Goal: Task Accomplishment & Management: Use online tool/utility

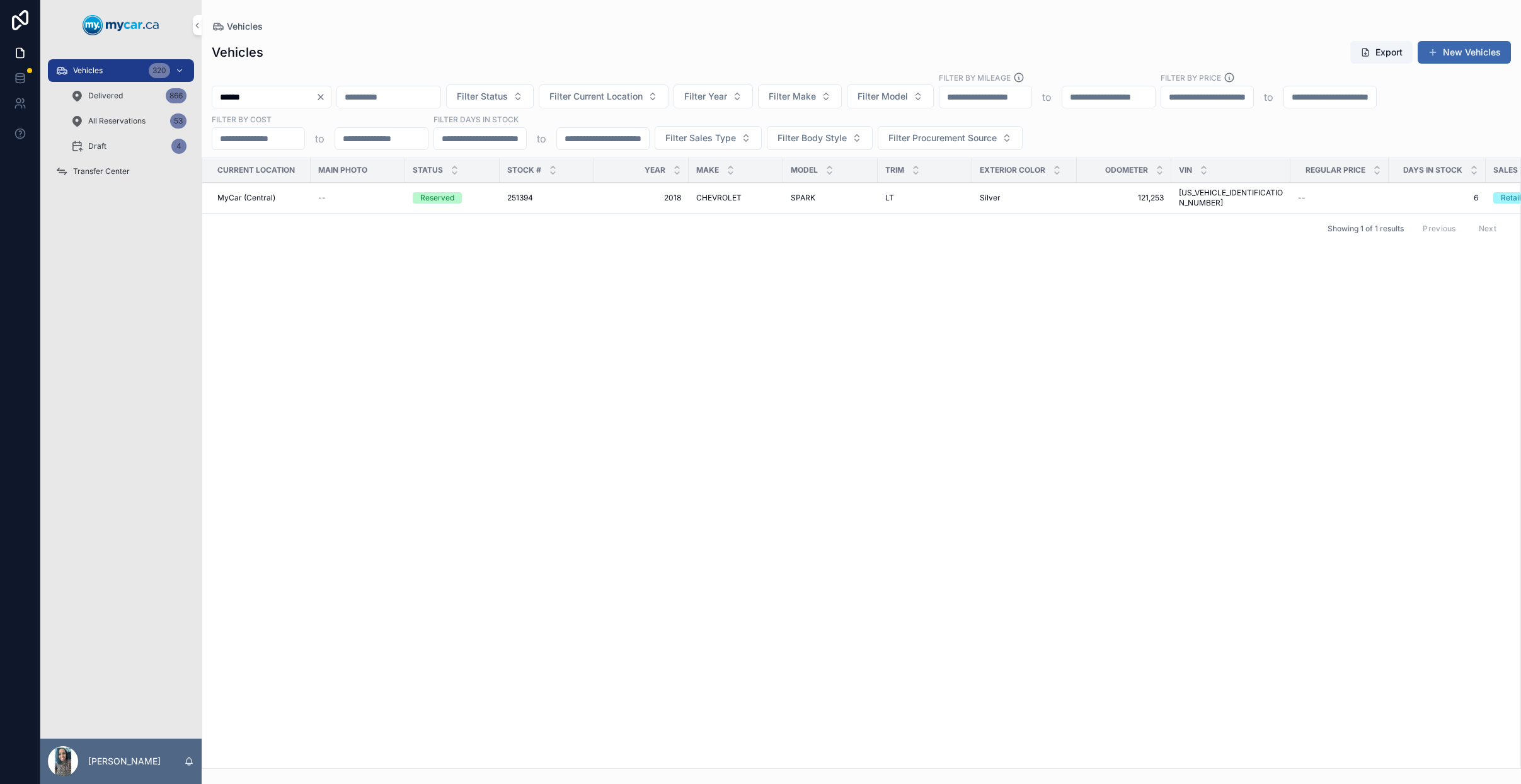
click at [326, 97] on icon "Clear" at bounding box center [321, 97] width 10 height 10
click at [306, 99] on input "scrollable content" at bounding box center [264, 97] width 103 height 18
type input "******"
click at [326, 94] on icon "Clear" at bounding box center [321, 97] width 10 height 10
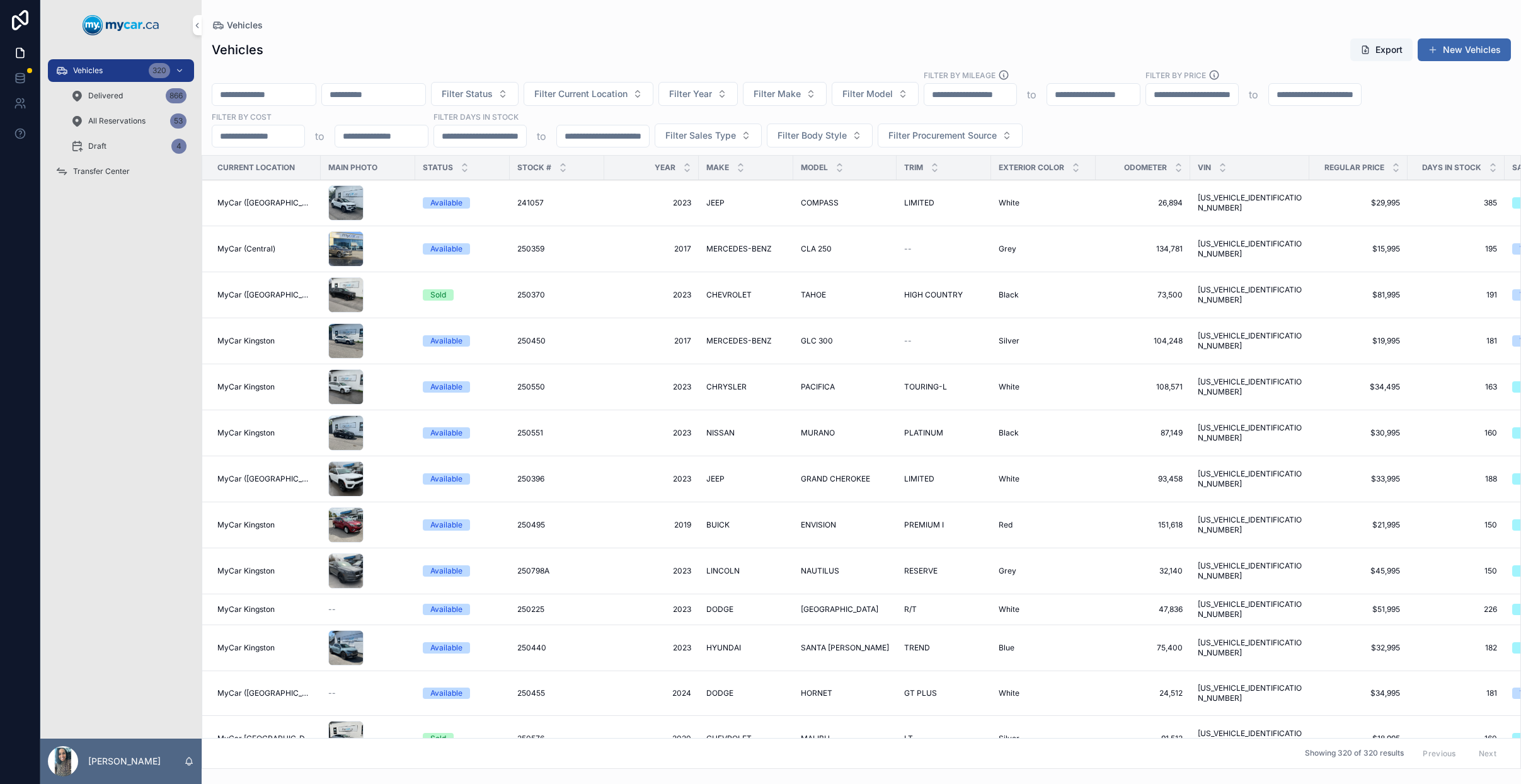
click at [107, 173] on span "Transfer Center" at bounding box center [101, 172] width 57 height 10
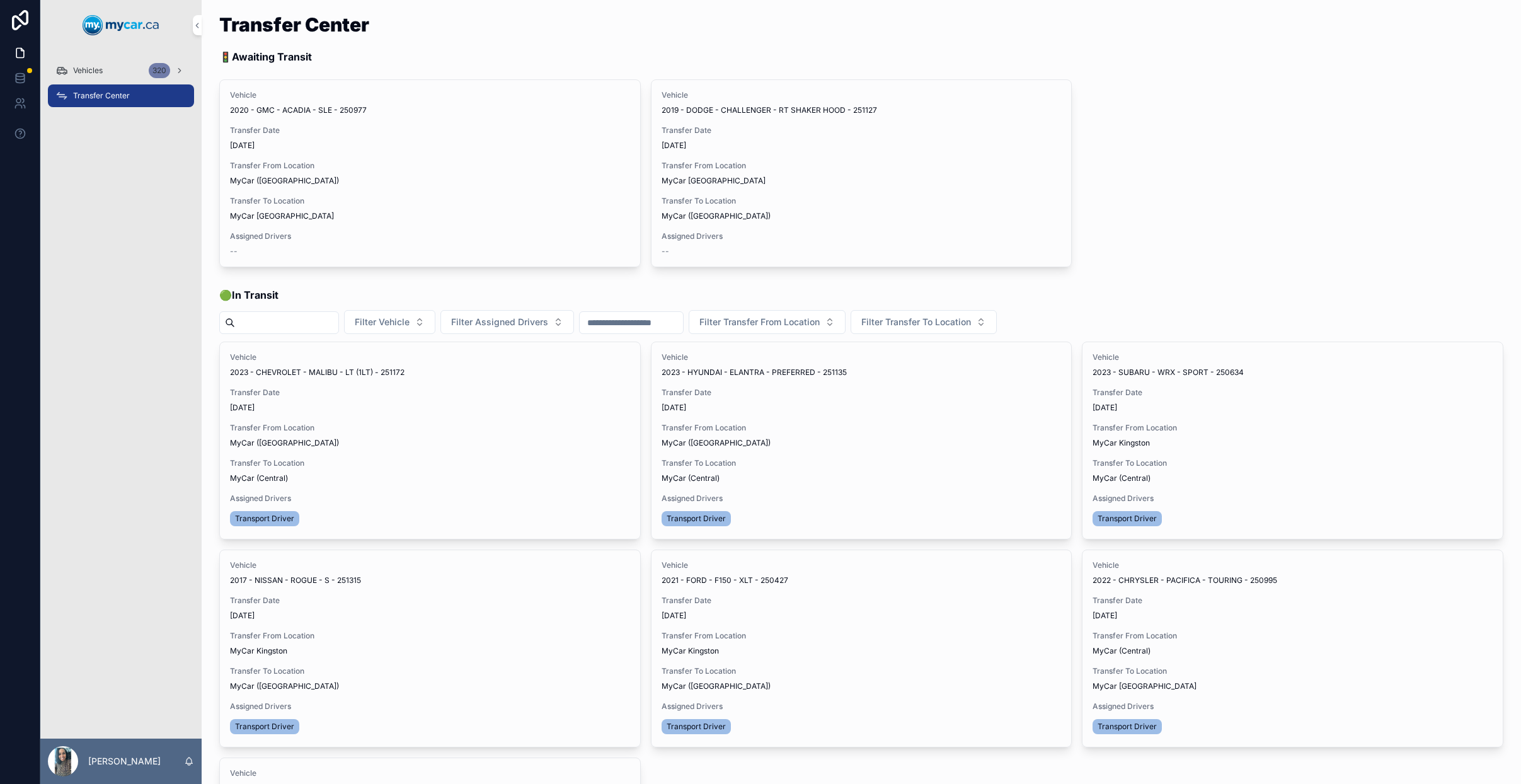
click at [0, 0] on button "Update Transfer" at bounding box center [0, 0] width 0 height 0
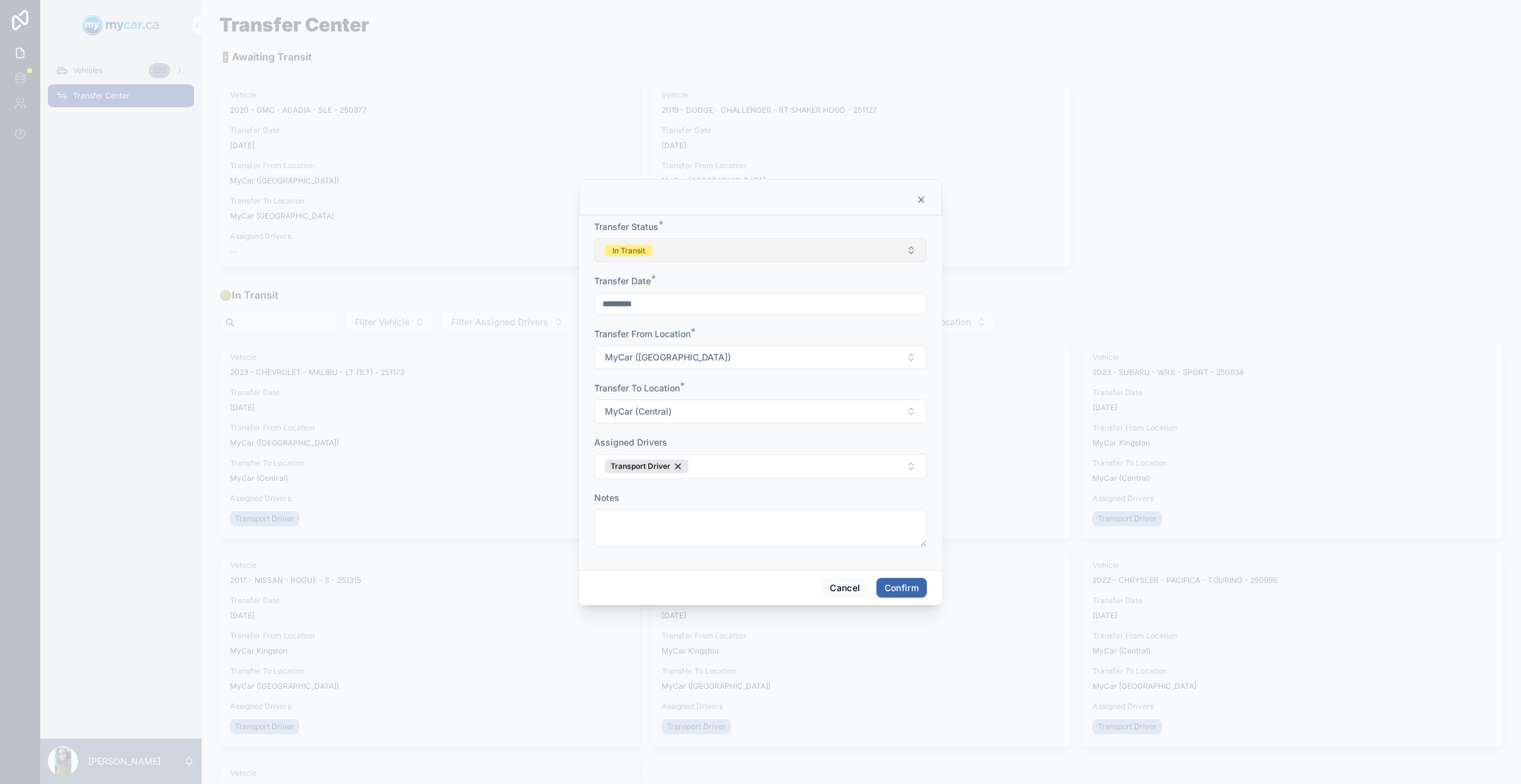
click at [706, 251] on button "In Transit" at bounding box center [760, 250] width 332 height 24
drag, startPoint x: 731, startPoint y: 338, endPoint x: 733, endPoint y: 348, distance: 10.2
click at [732, 338] on span "Completed" at bounding box center [705, 337] width 55 height 11
click at [902, 589] on button "Confirm" at bounding box center [901, 587] width 50 height 20
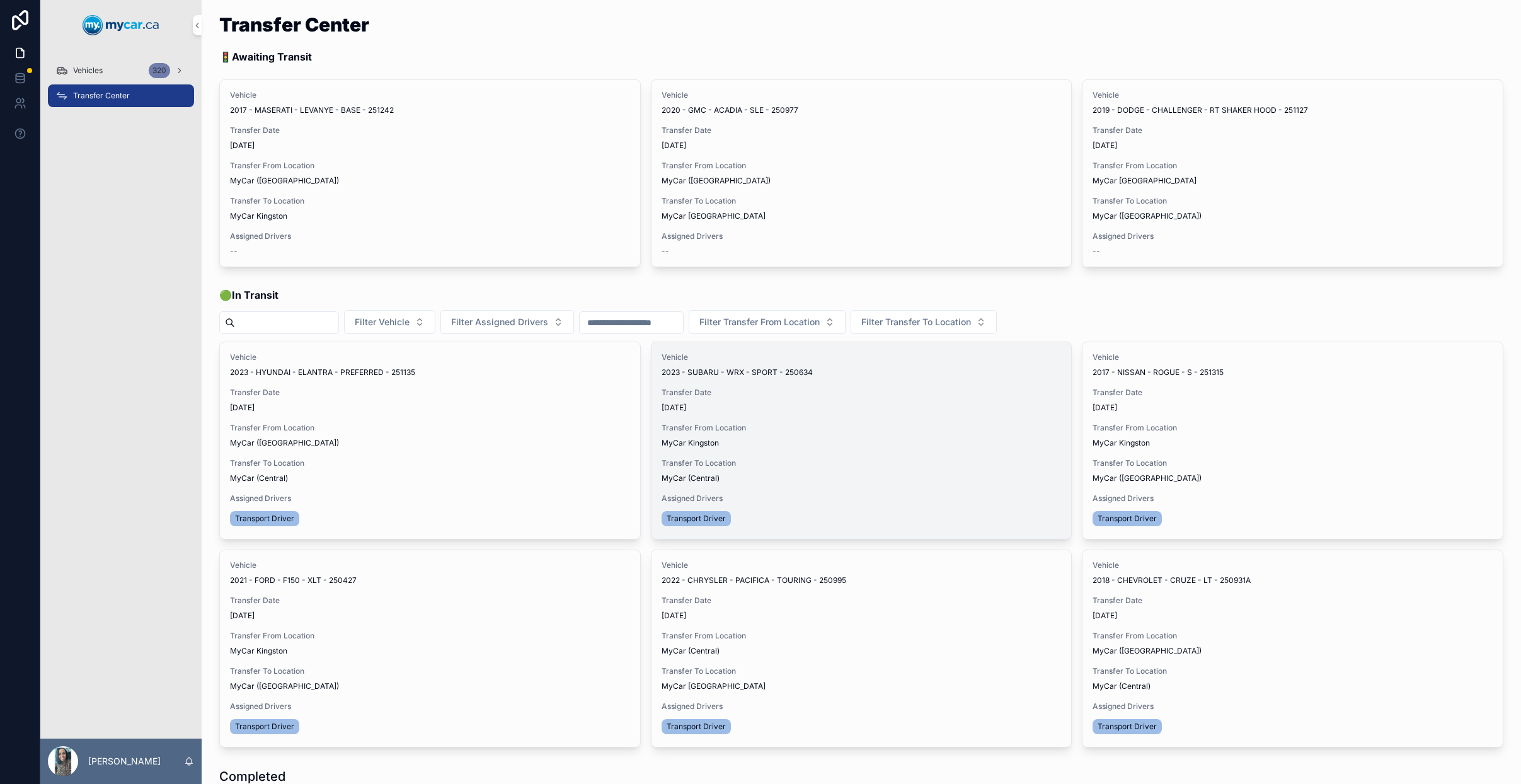
click at [0, 0] on span "Update Transfer" at bounding box center [0, 0] width 0 height 0
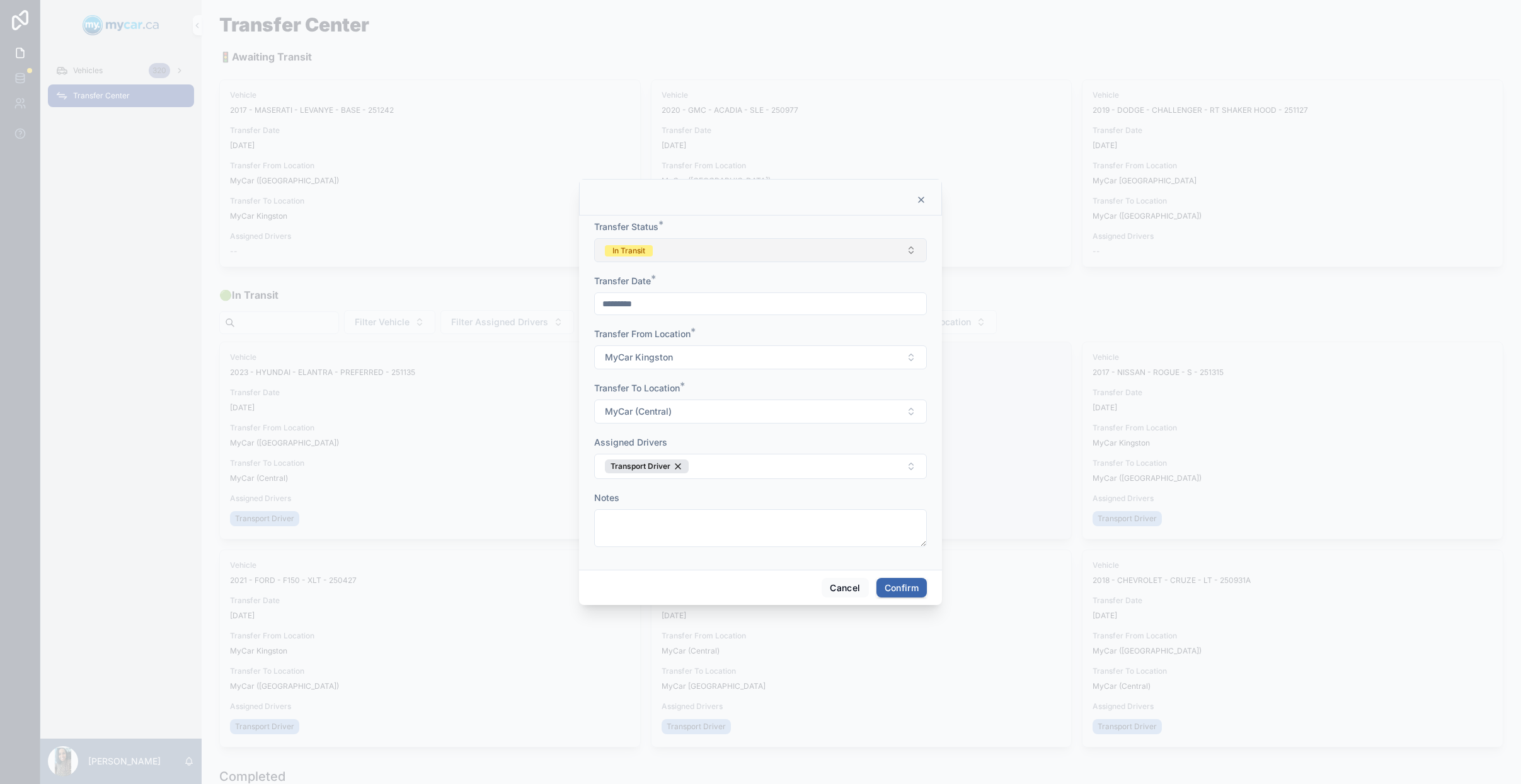
click at [709, 248] on button "In Transit" at bounding box center [760, 250] width 332 height 24
click at [712, 340] on div "Completed" at bounding box center [704, 337] width 39 height 11
click at [906, 587] on button "Confirm" at bounding box center [901, 587] width 50 height 20
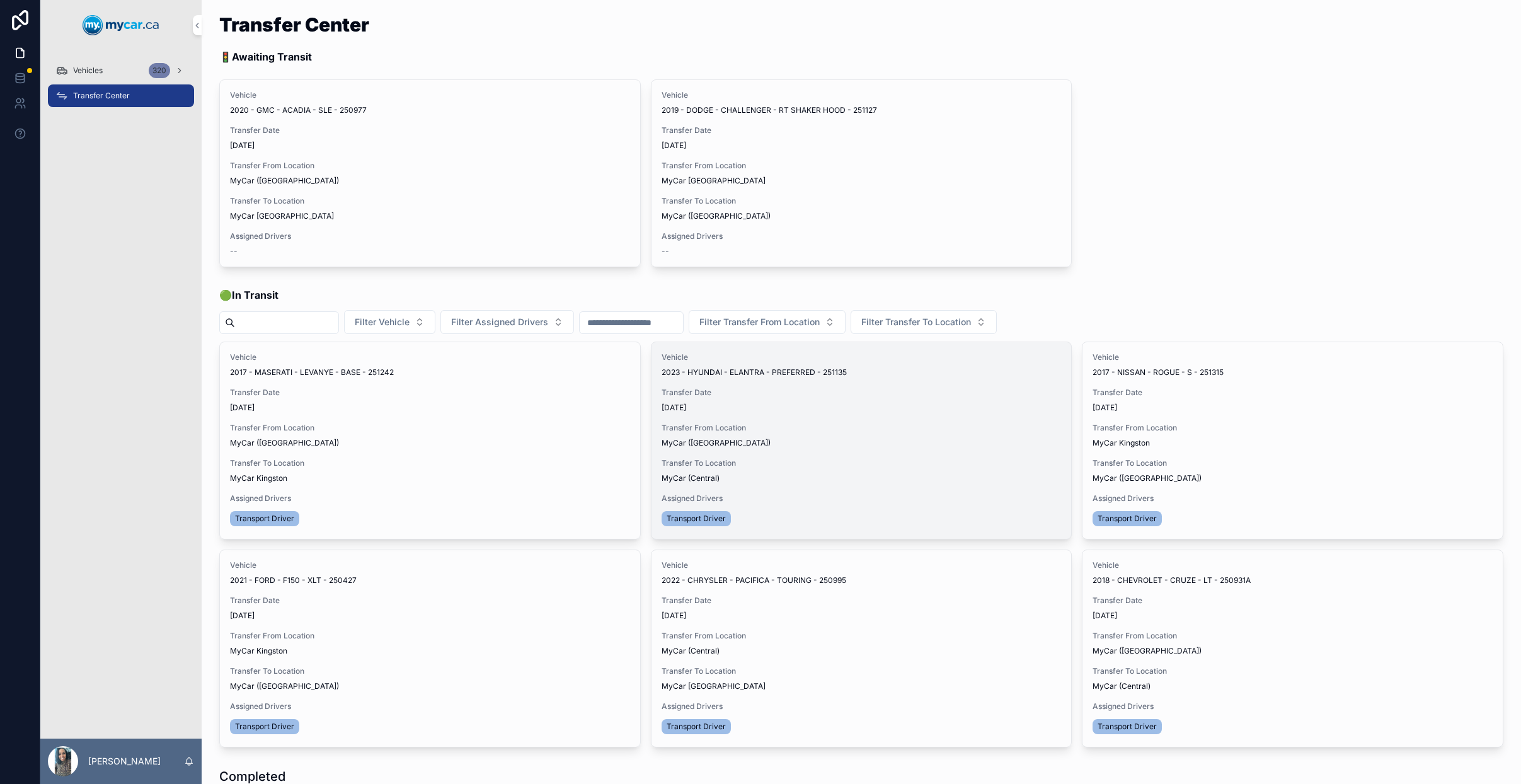
click at [0, 0] on span "Update Transfer" at bounding box center [0, 0] width 0 height 0
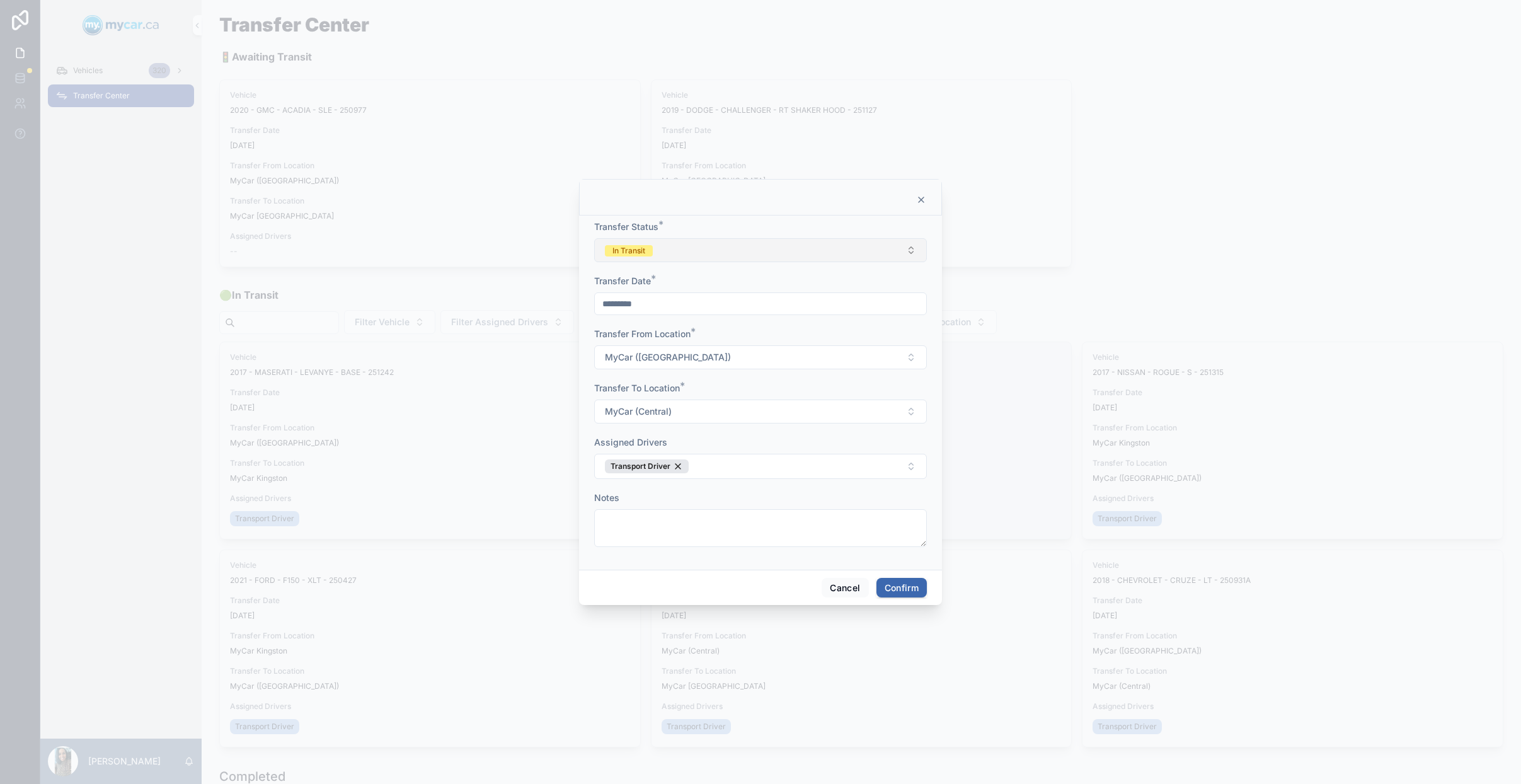
click at [758, 254] on button "In Transit" at bounding box center [760, 250] width 332 height 24
click at [720, 333] on div "Completed" at bounding box center [704, 337] width 39 height 11
click at [910, 589] on button "Confirm" at bounding box center [901, 587] width 50 height 20
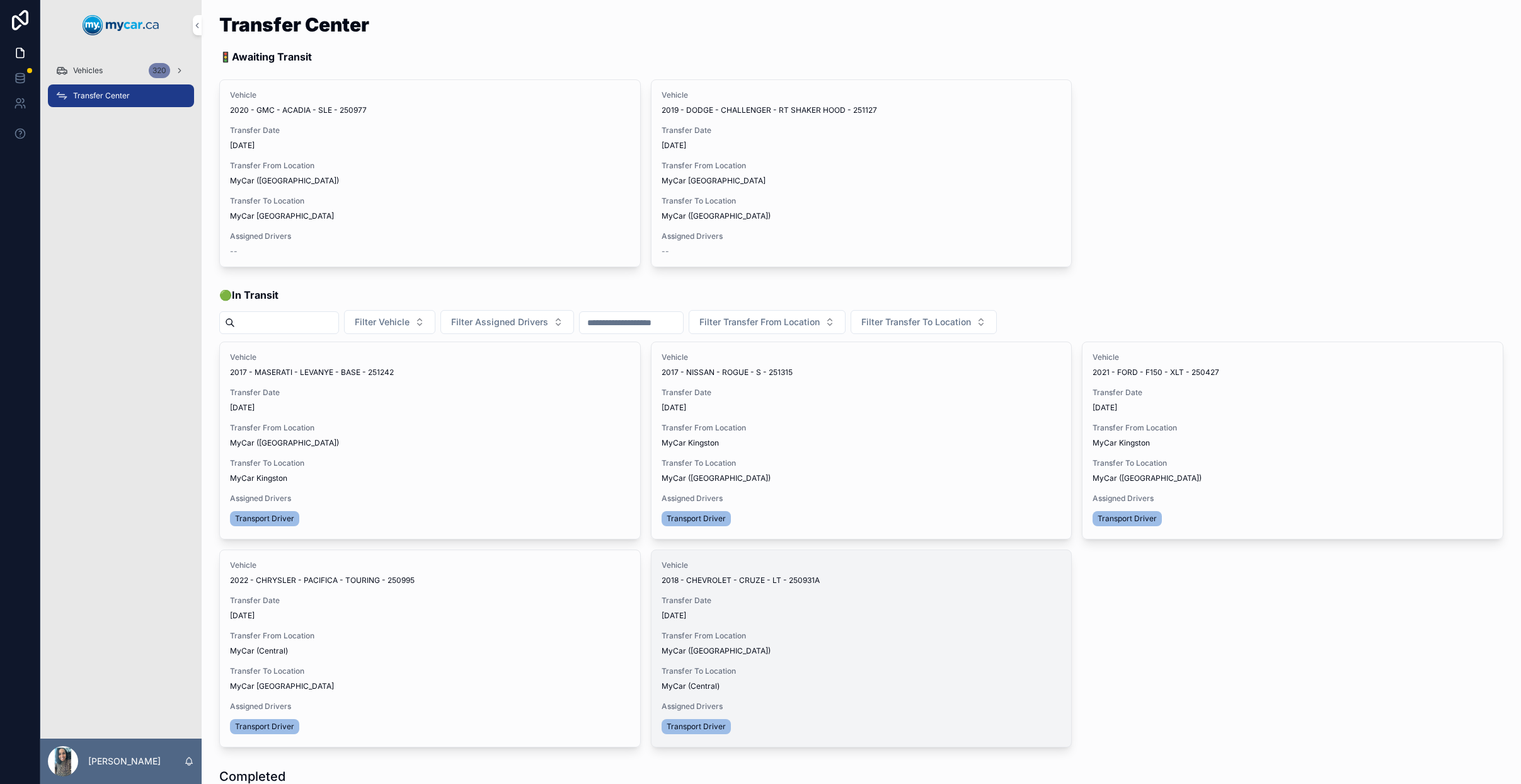
click at [0, 0] on span "Update Transfer" at bounding box center [0, 0] width 0 height 0
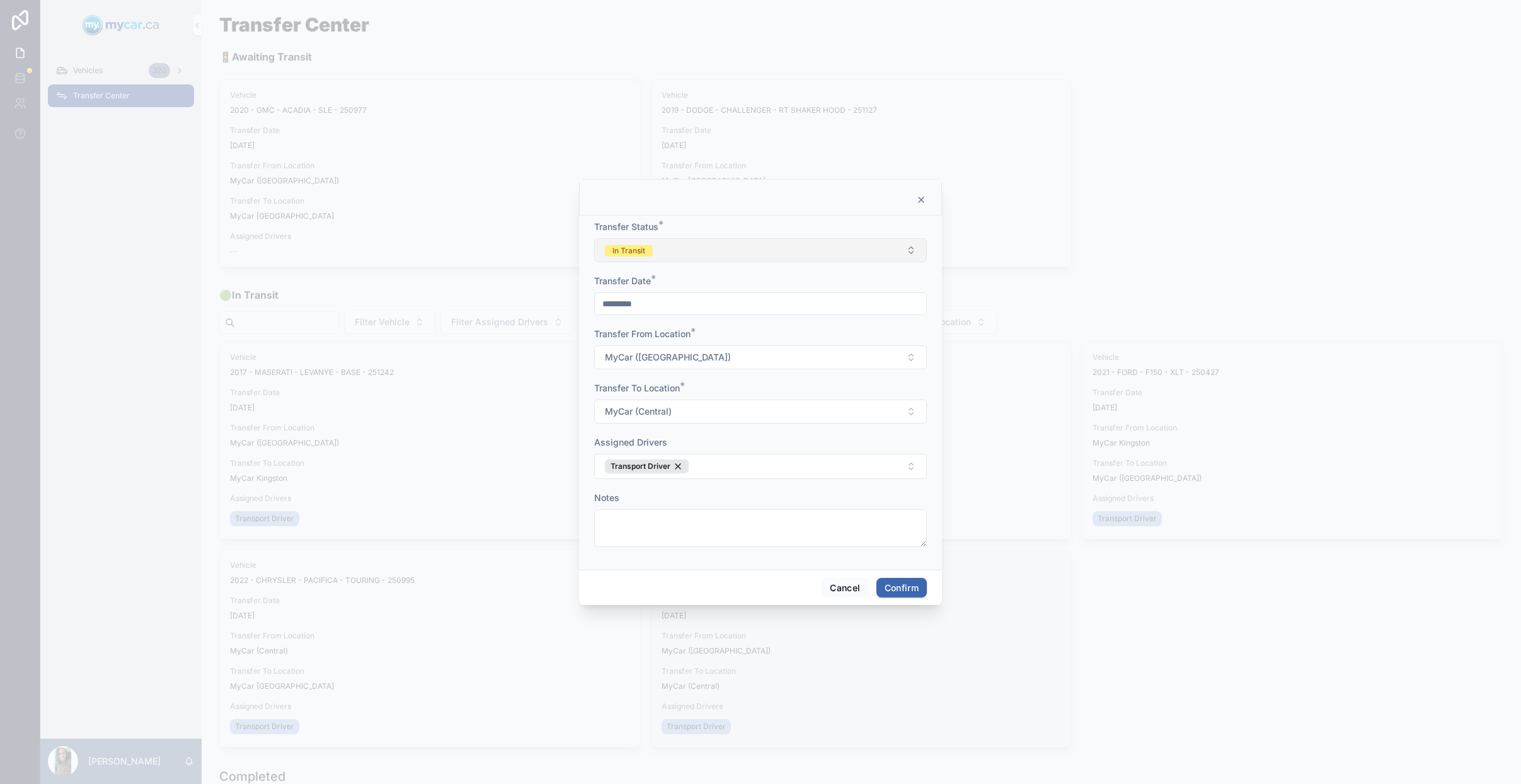
click at [777, 242] on button "In Transit" at bounding box center [760, 250] width 332 height 24
click at [728, 332] on span "Completed" at bounding box center [705, 337] width 55 height 11
click at [921, 590] on button "Confirm" at bounding box center [901, 587] width 50 height 20
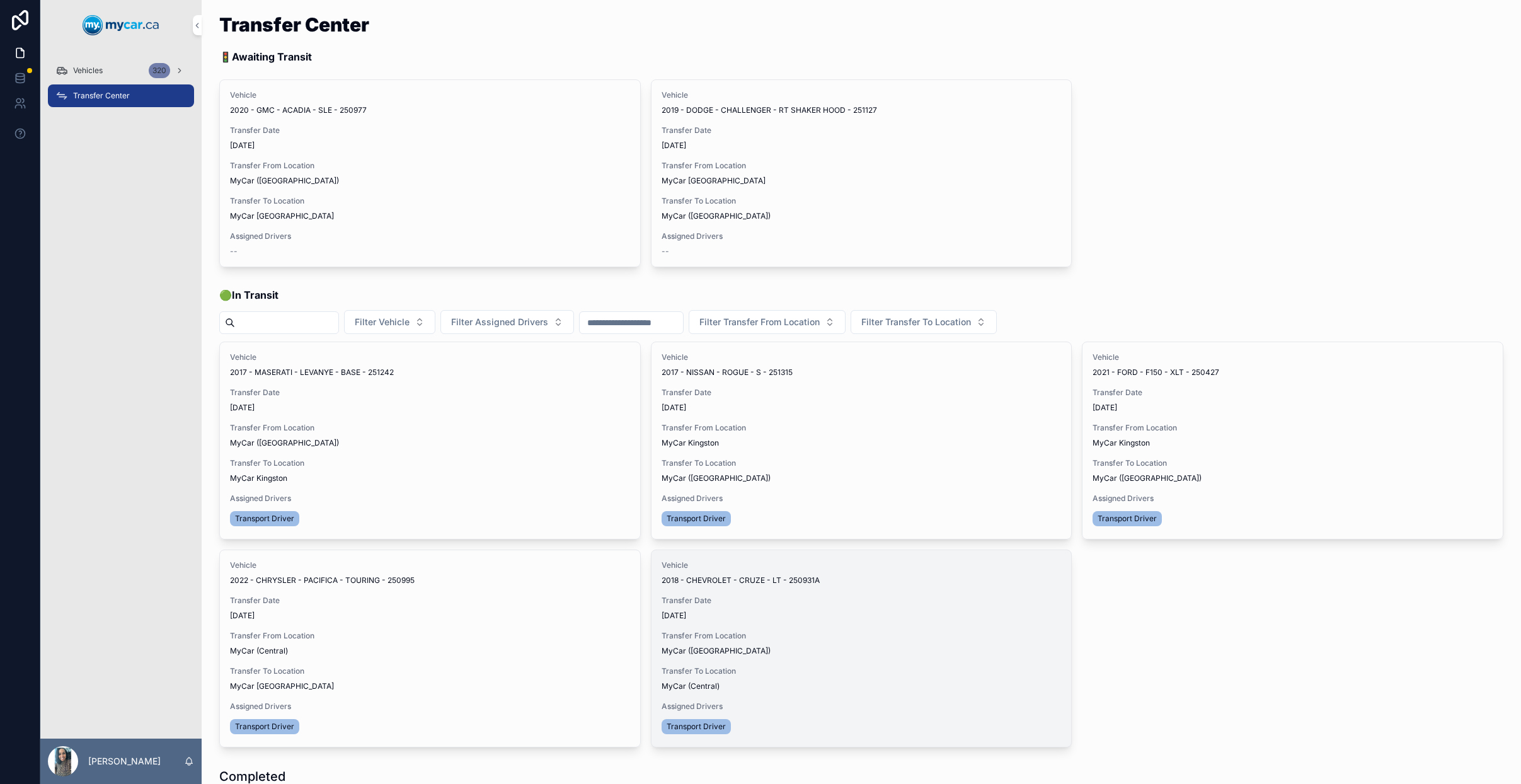
click at [102, 77] on div "Vehicles 320" at bounding box center [121, 70] width 131 height 20
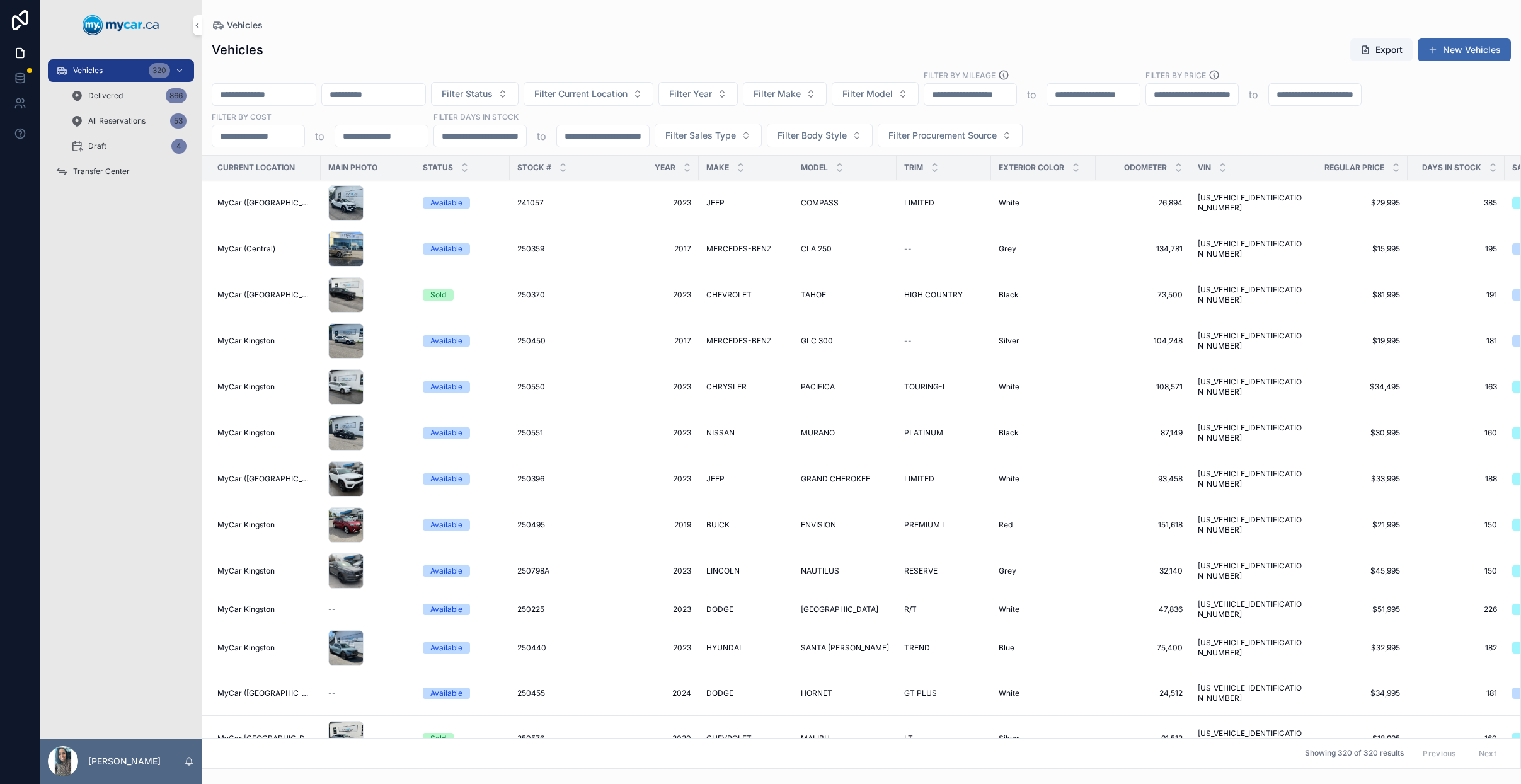
click at [269, 104] on div "scrollable content" at bounding box center [264, 94] width 105 height 23
click at [286, 94] on input "scrollable content" at bounding box center [264, 94] width 103 height 18
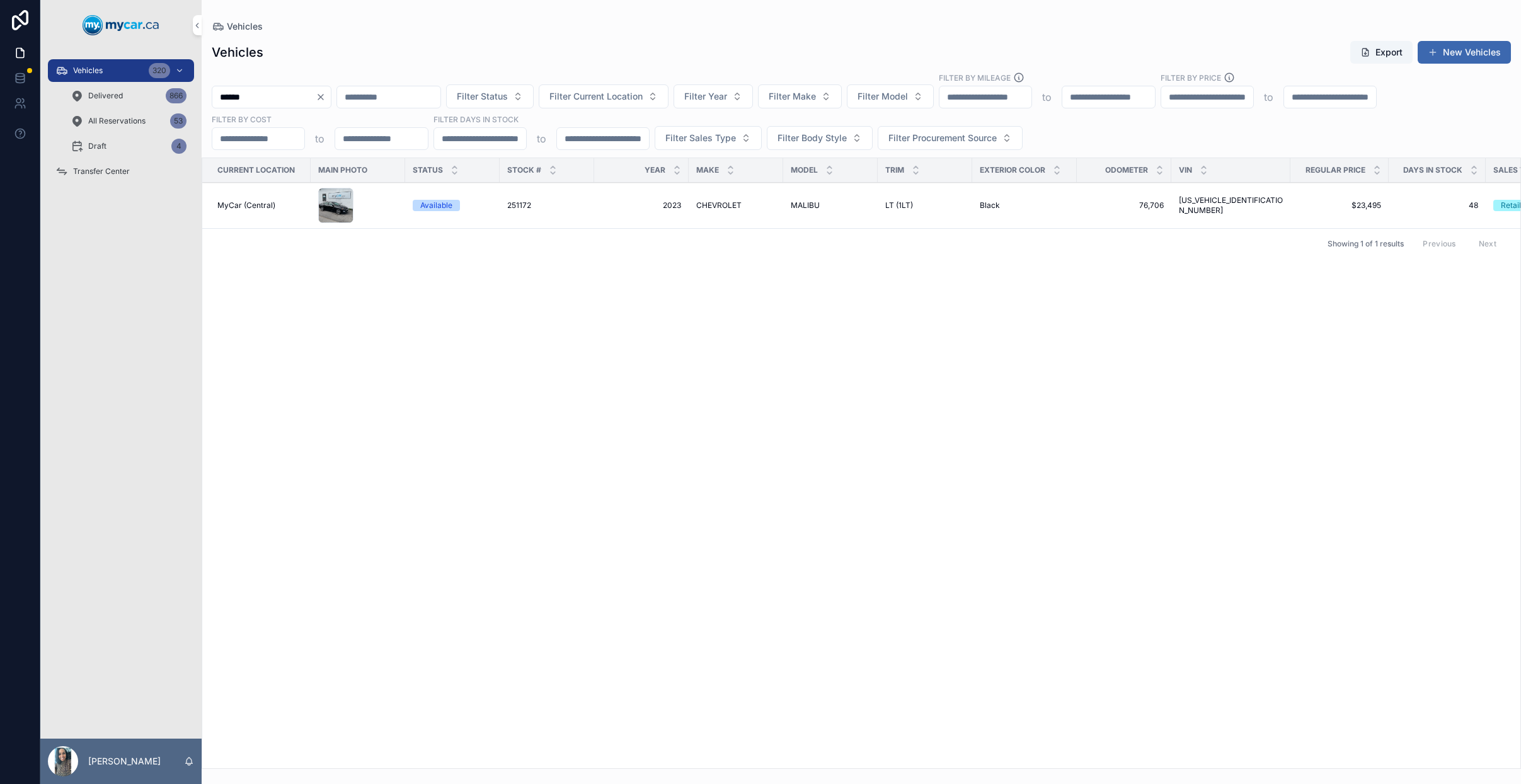
type input "******"
click at [749, 204] on div "CHEVROLET CHEVROLET" at bounding box center [736, 206] width 80 height 10
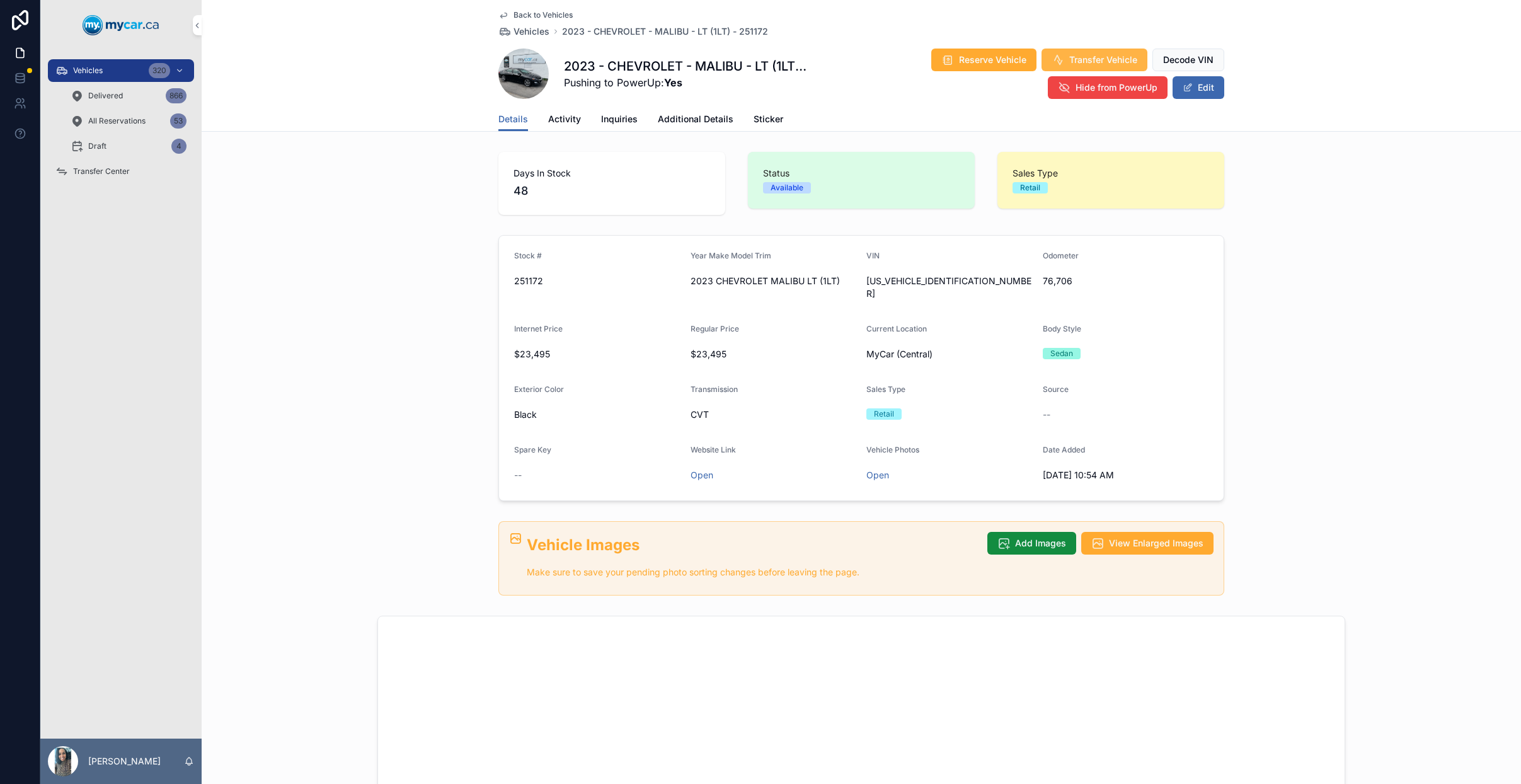
click at [1082, 55] on span "Transfer Vehicle" at bounding box center [1103, 60] width 68 height 13
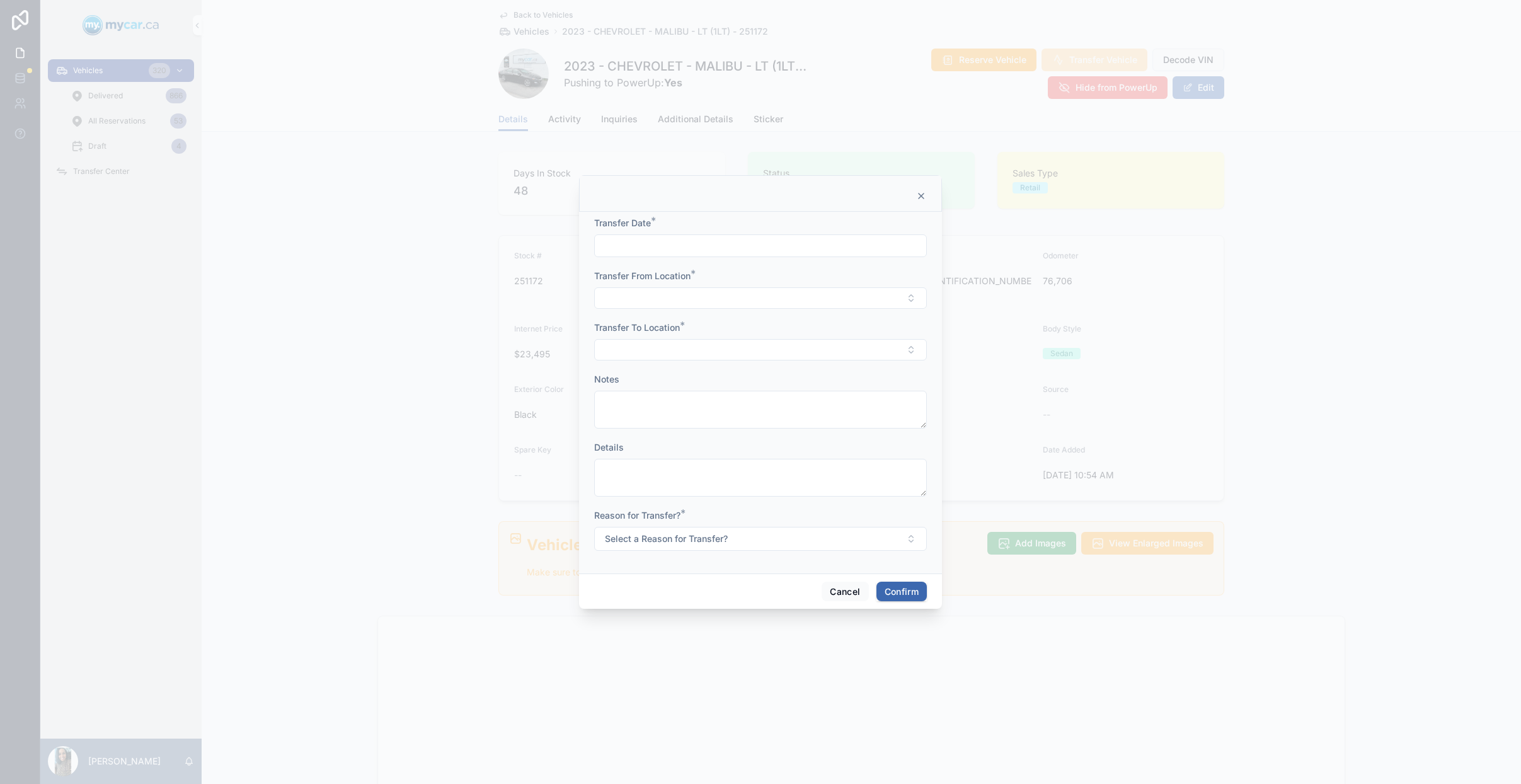
drag, startPoint x: 733, startPoint y: 231, endPoint x: 730, endPoint y: 241, distance: 10.4
click at [733, 231] on div "Transfer Date *" at bounding box center [760, 237] width 332 height 41
click at [726, 245] on input "text" at bounding box center [760, 245] width 332 height 18
click at [784, 372] on button "9" at bounding box center [783, 377] width 23 height 23
type input "*********"
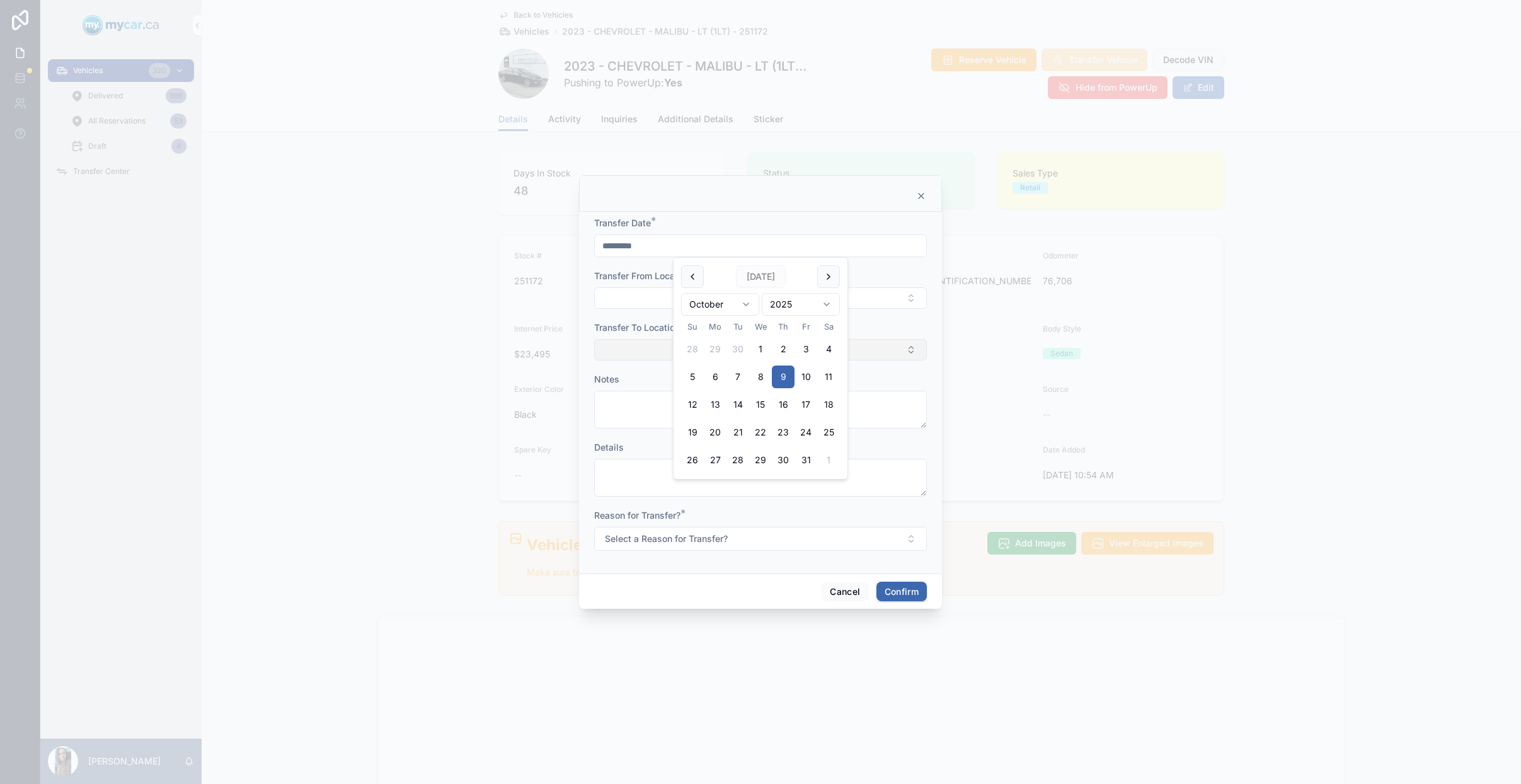
click at [657, 346] on button "Select Button" at bounding box center [760, 349] width 332 height 21
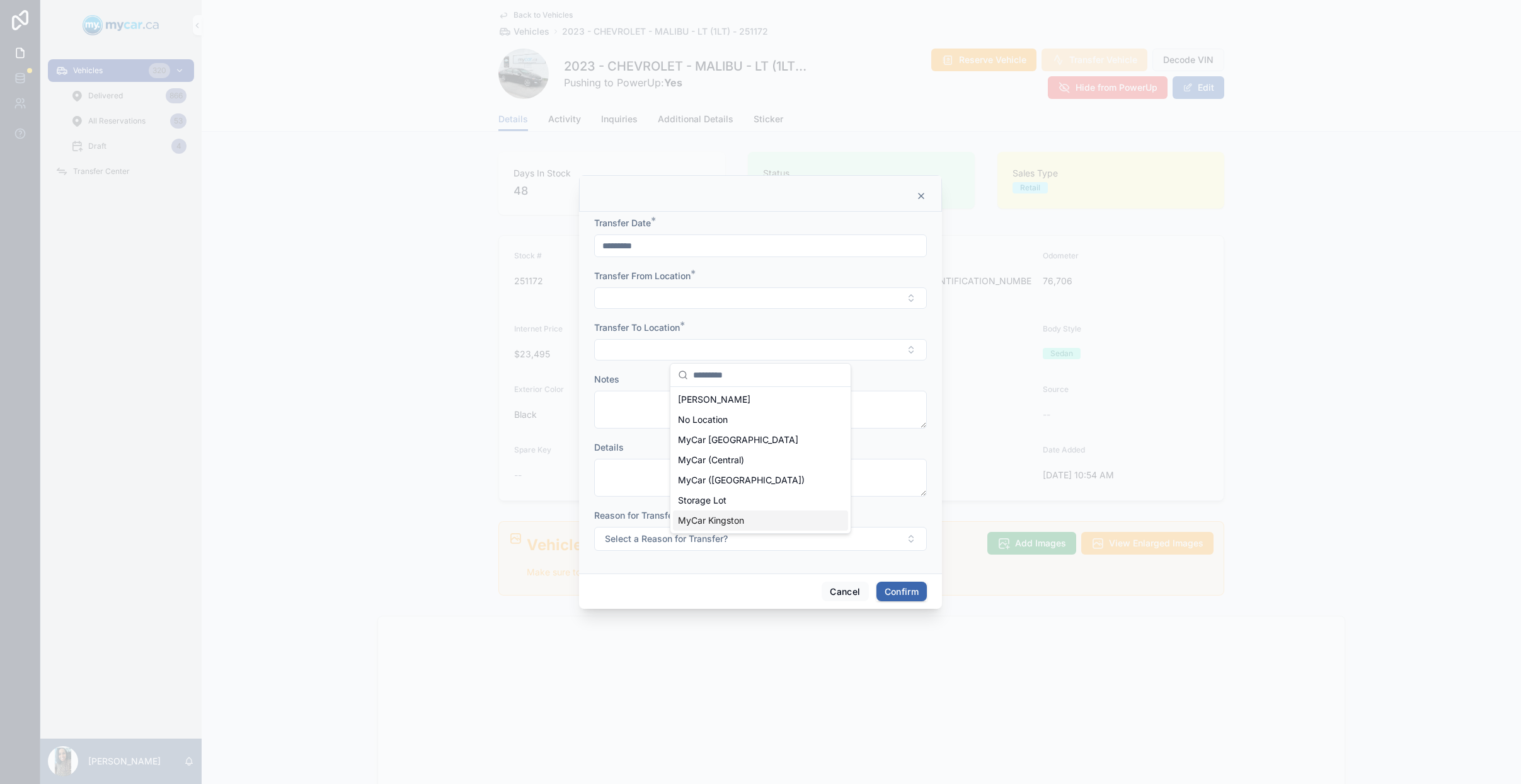
drag, startPoint x: 737, startPoint y: 517, endPoint x: 733, endPoint y: 500, distance: 17.5
click at [738, 517] on span "MyCar Kingston" at bounding box center [711, 520] width 66 height 13
click at [680, 308] on form "Transfer Date * ********* Transfer From Location * Transfer To Location * MyCar…" at bounding box center [760, 390] width 332 height 349
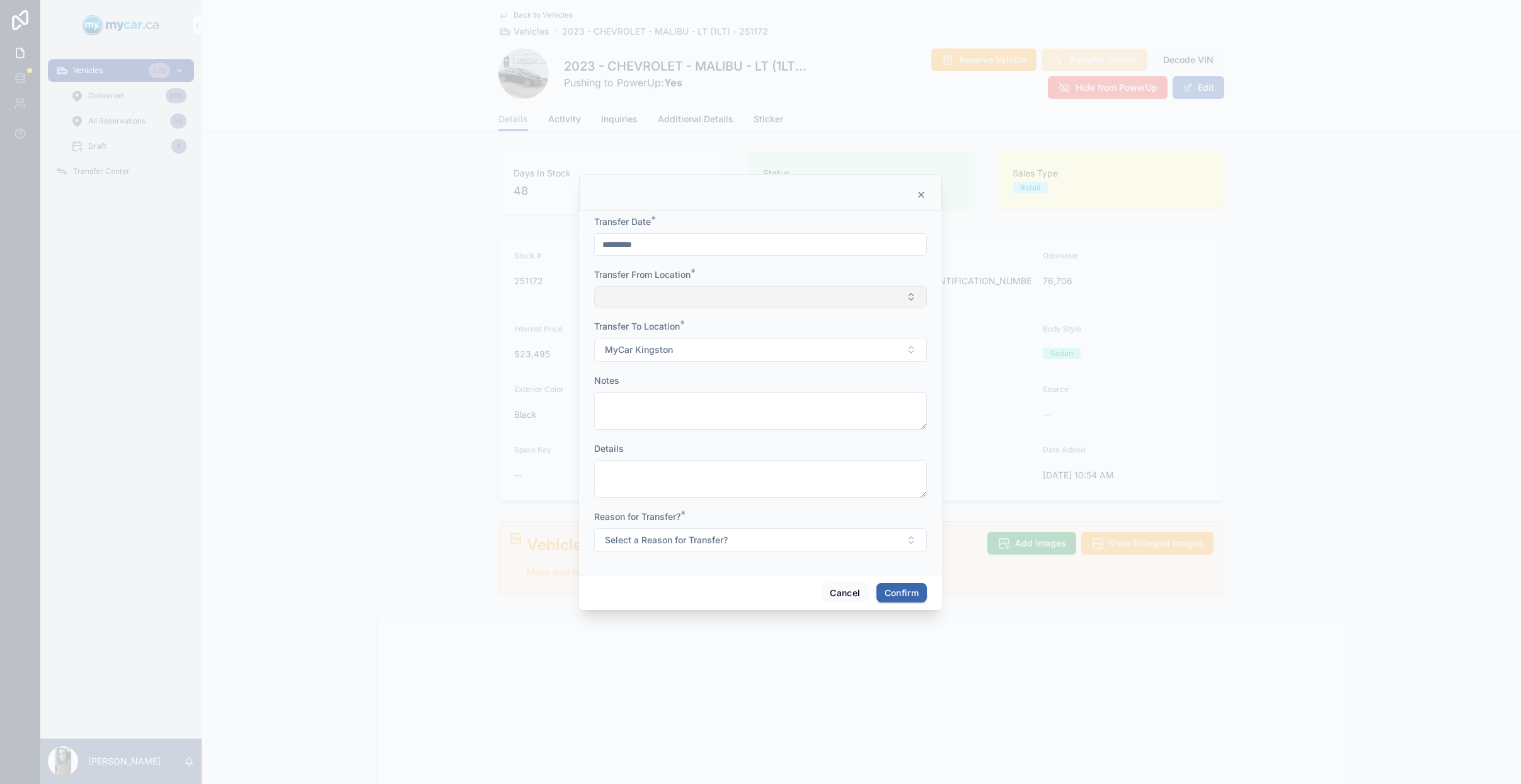
click at [689, 304] on button "Select Button" at bounding box center [760, 296] width 332 height 21
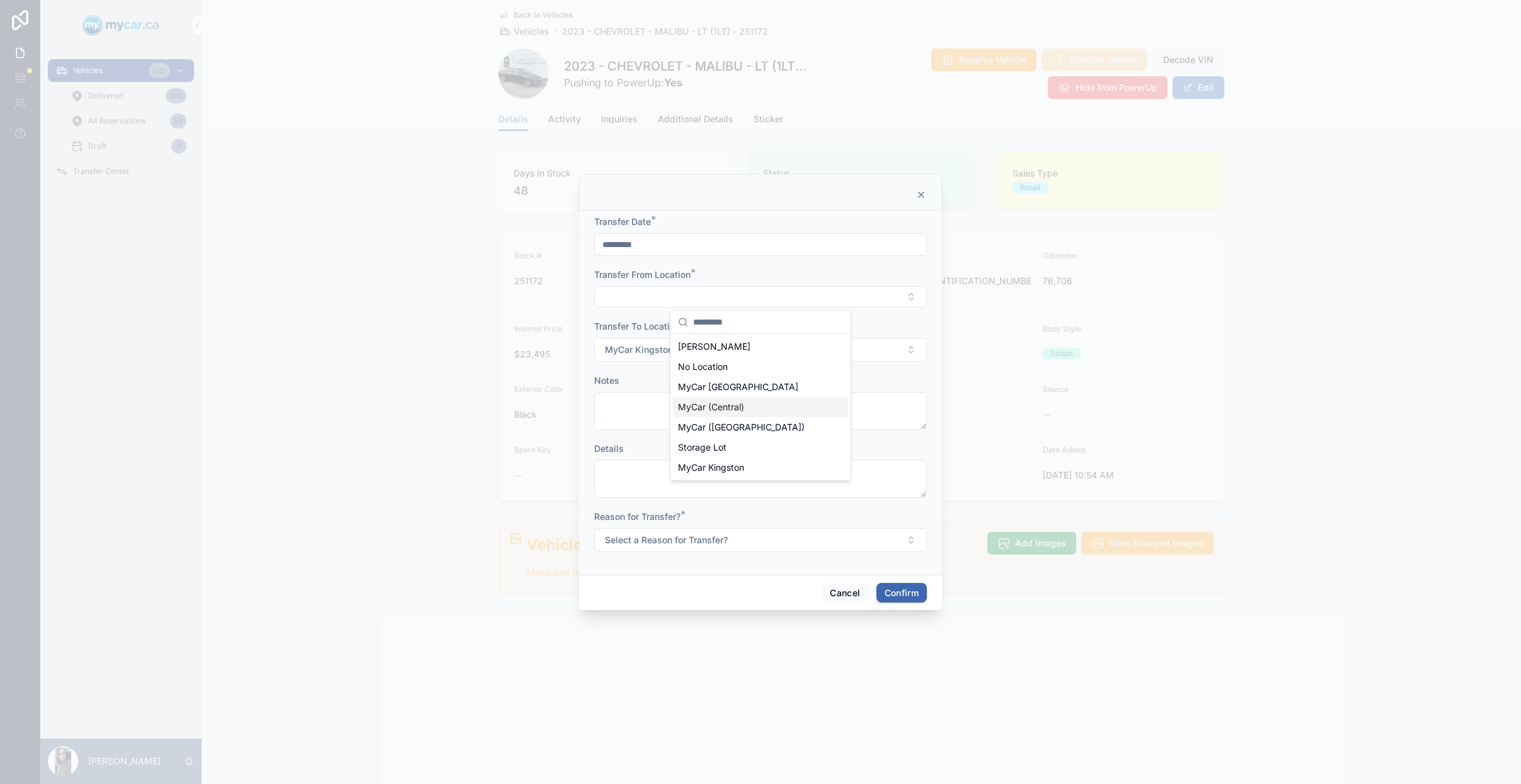
click at [744, 405] on span "MyCar (Central)" at bounding box center [711, 407] width 66 height 13
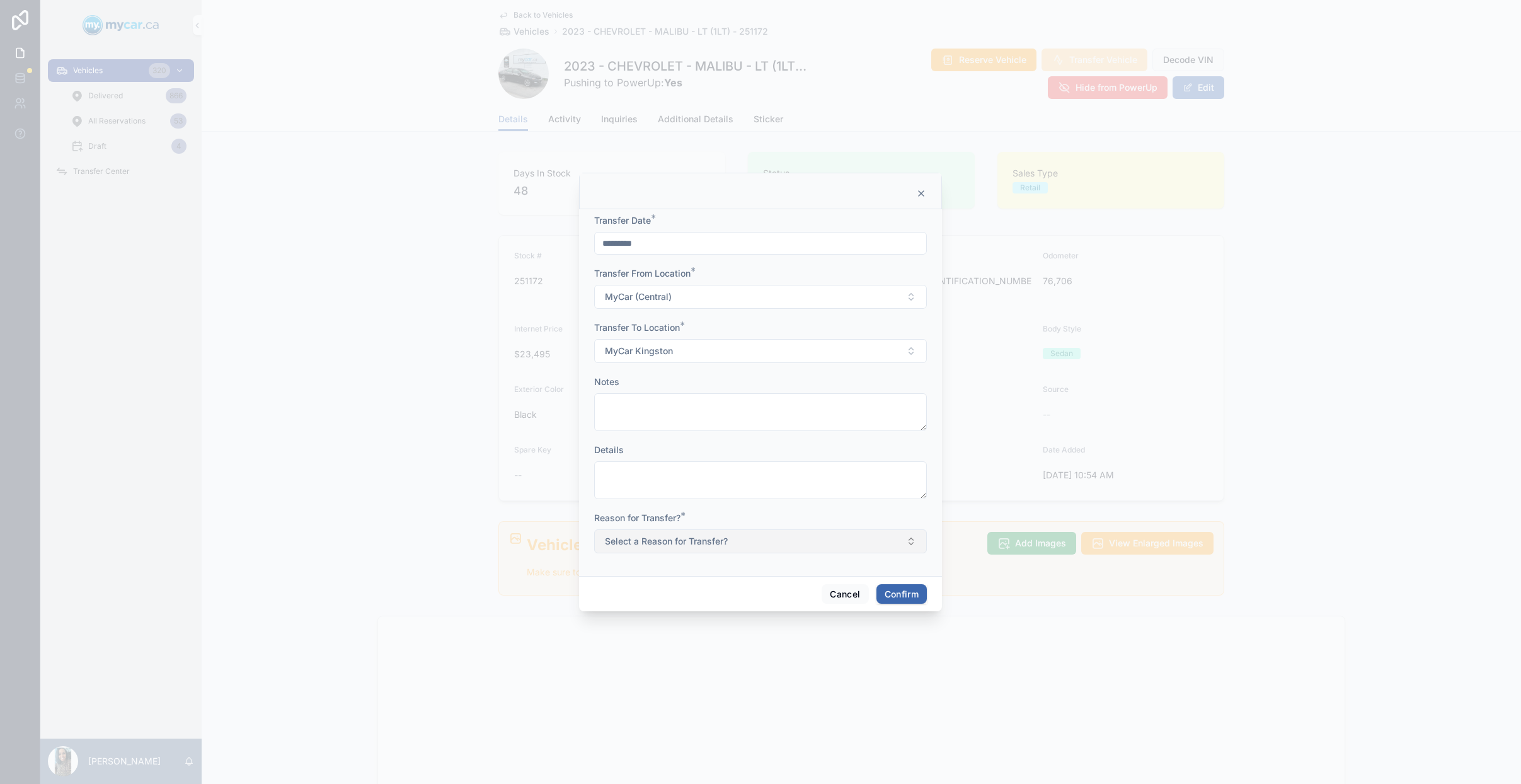
click at [671, 542] on span "Select a Reason for Transfer?" at bounding box center [666, 541] width 123 height 13
click at [746, 589] on div "For Stock" at bounding box center [760, 592] width 175 height 19
click at [908, 589] on button "Confirm" at bounding box center [901, 594] width 50 height 20
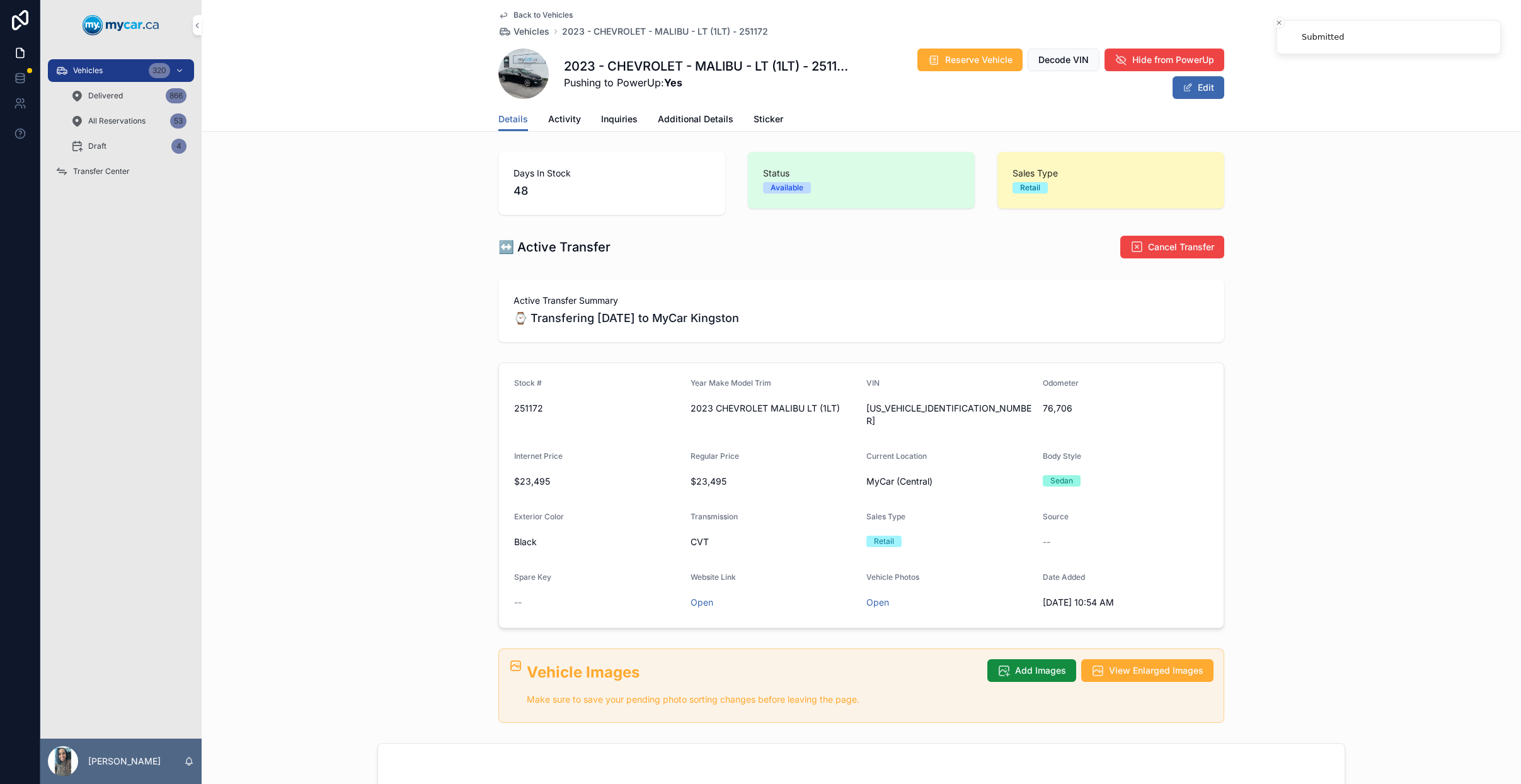
click at [122, 169] on span "Transfer Center" at bounding box center [101, 172] width 57 height 10
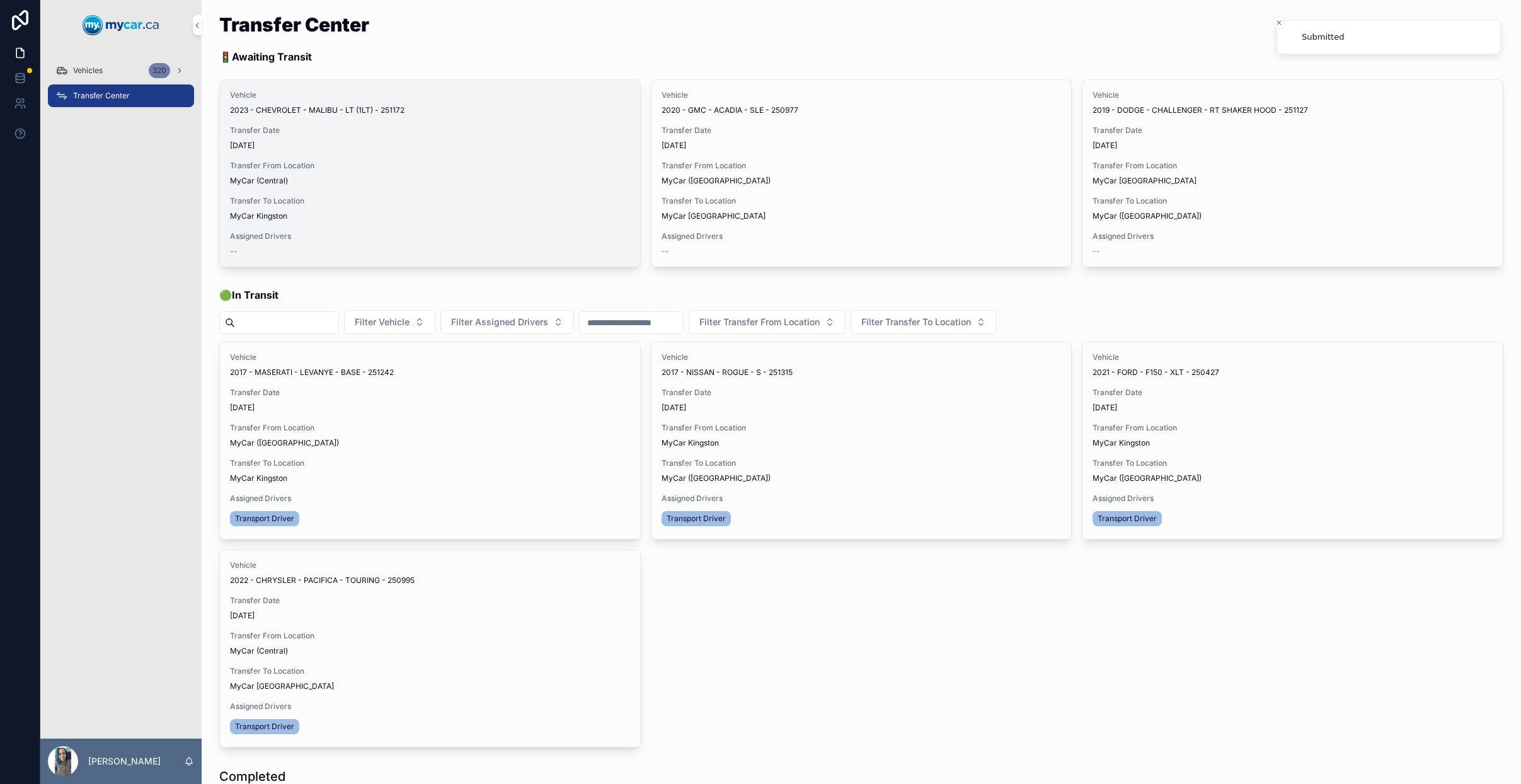
click at [0, 0] on span "Assign Driver" at bounding box center [0, 0] width 0 height 0
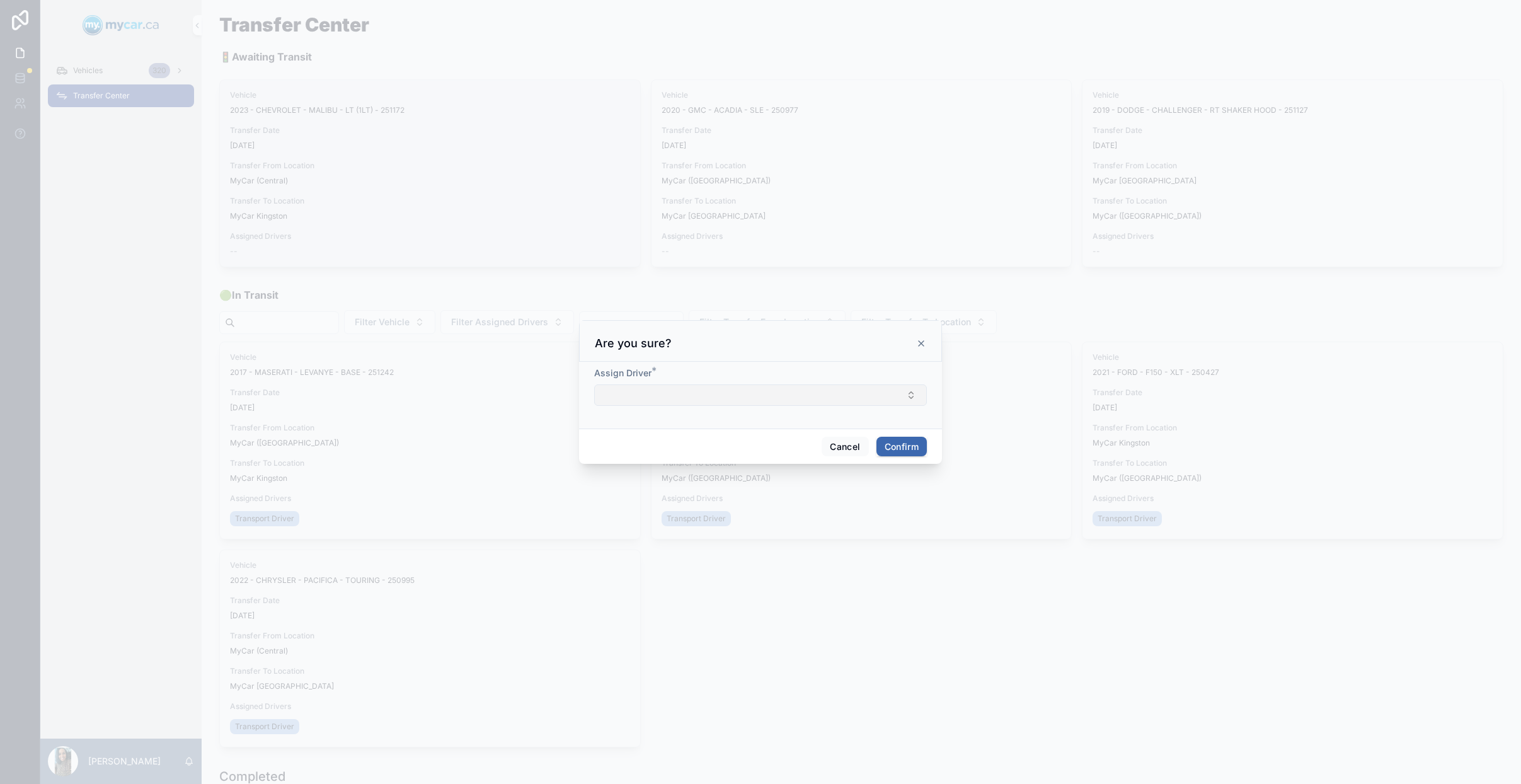
click at [686, 395] on button "Select Button" at bounding box center [760, 395] width 332 height 21
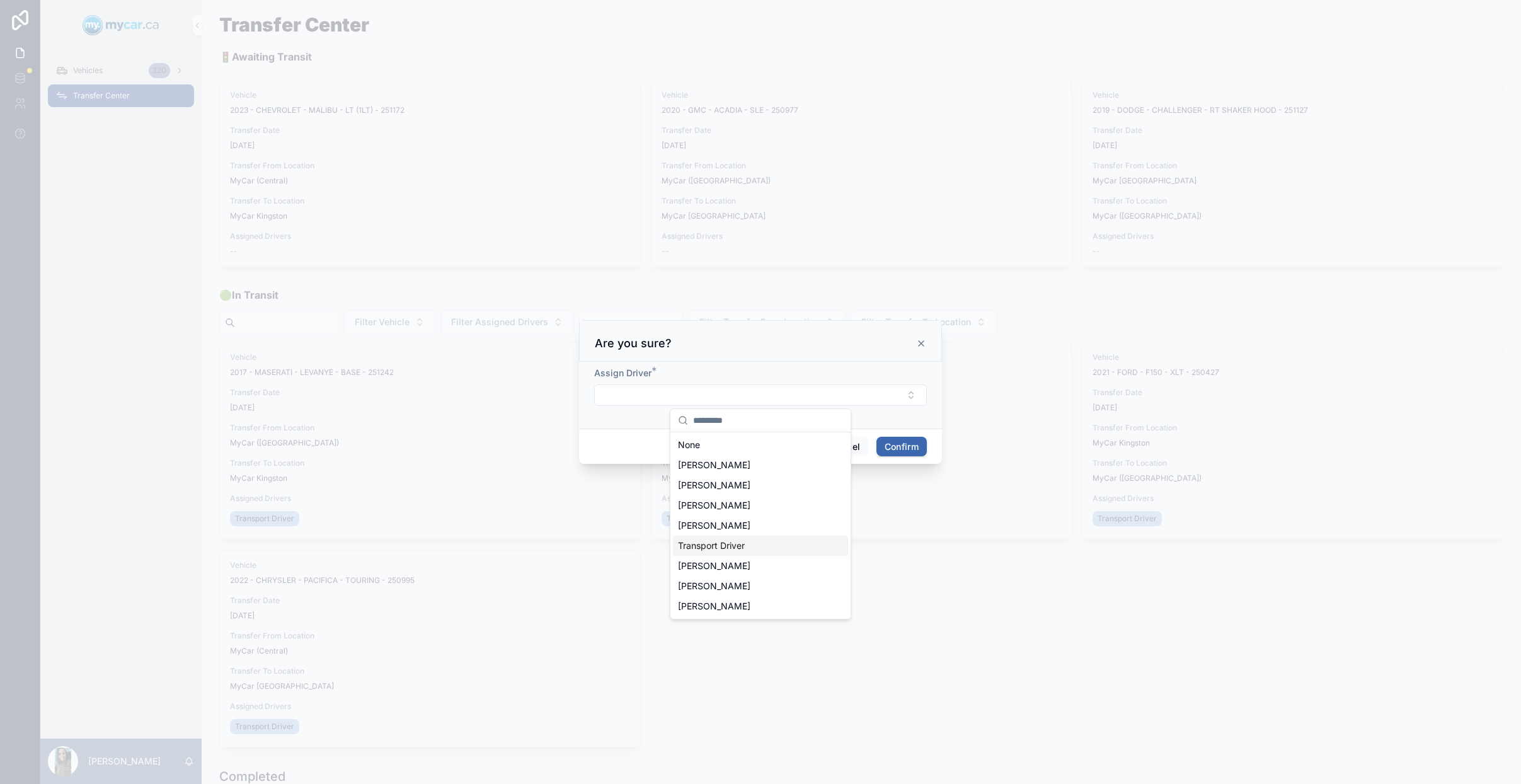
click at [726, 547] on span "Transport Driver" at bounding box center [711, 545] width 67 height 13
click at [896, 451] on button "Confirm" at bounding box center [901, 448] width 50 height 20
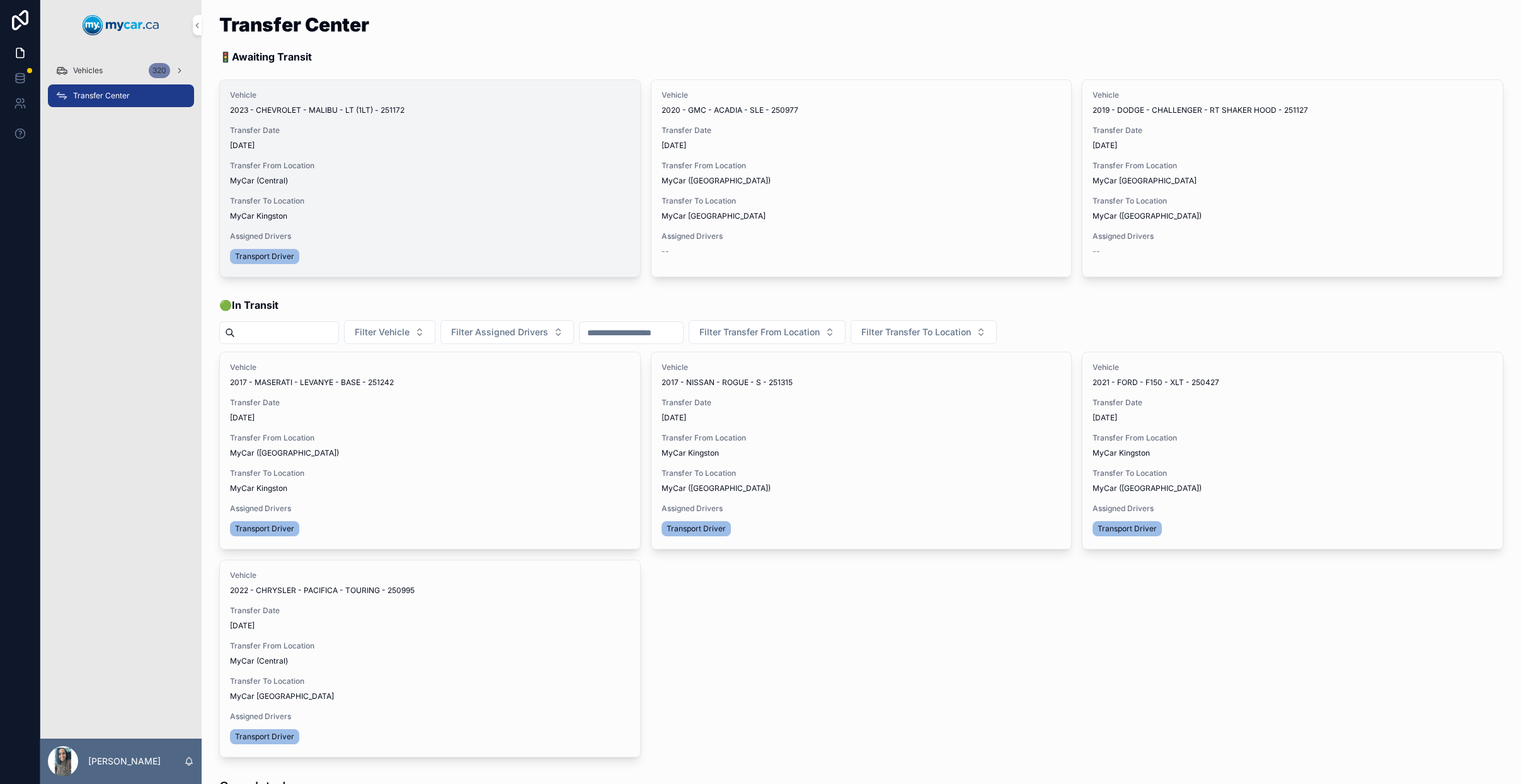
click at [0, 0] on span "Begin Trip" at bounding box center [0, 0] width 0 height 0
